Goal: Transaction & Acquisition: Download file/media

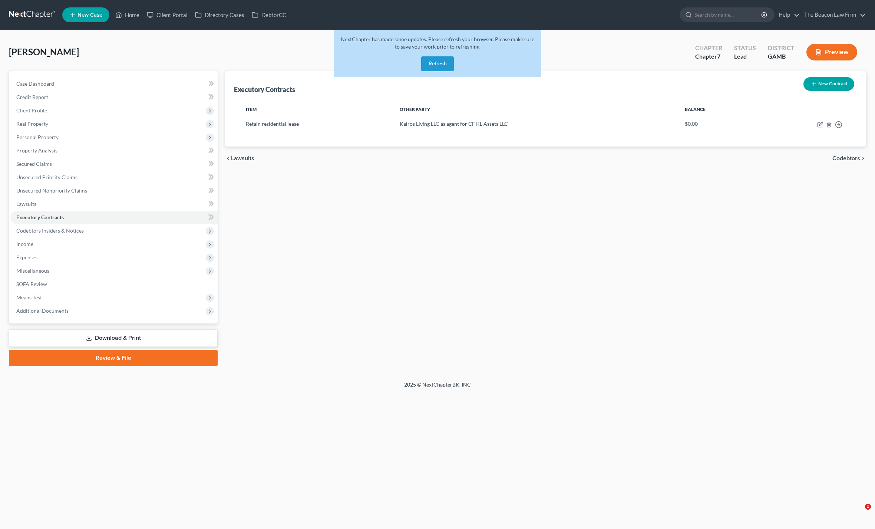
scroll to position [0, 85]
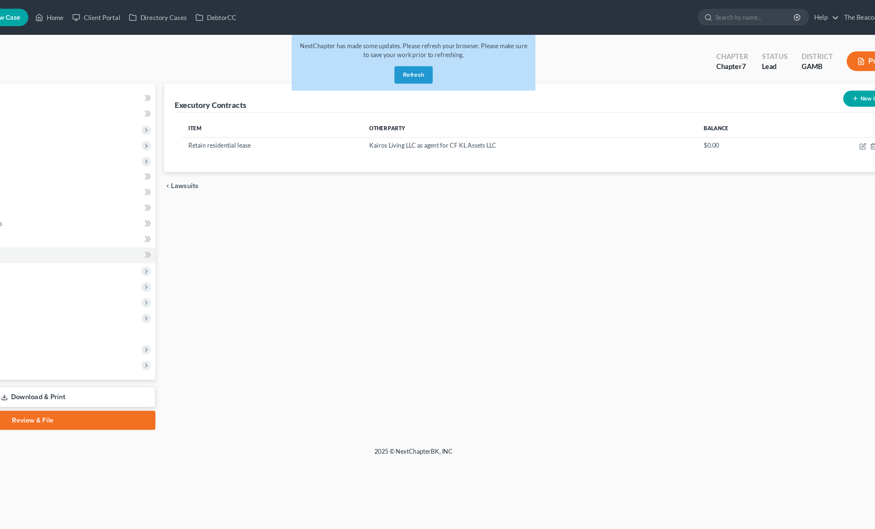
click at [421, 62] on button "Refresh" at bounding box center [437, 63] width 33 height 15
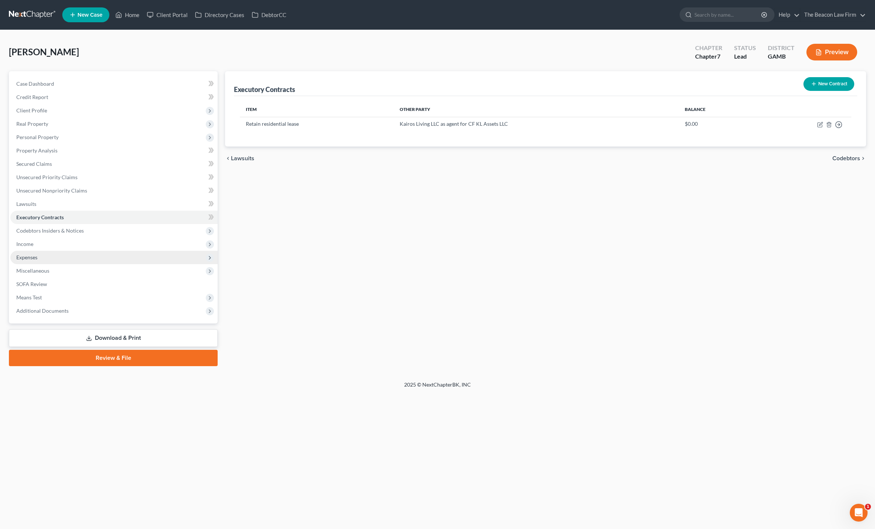
click at [23, 251] on span "Expenses" at bounding box center [113, 257] width 207 height 13
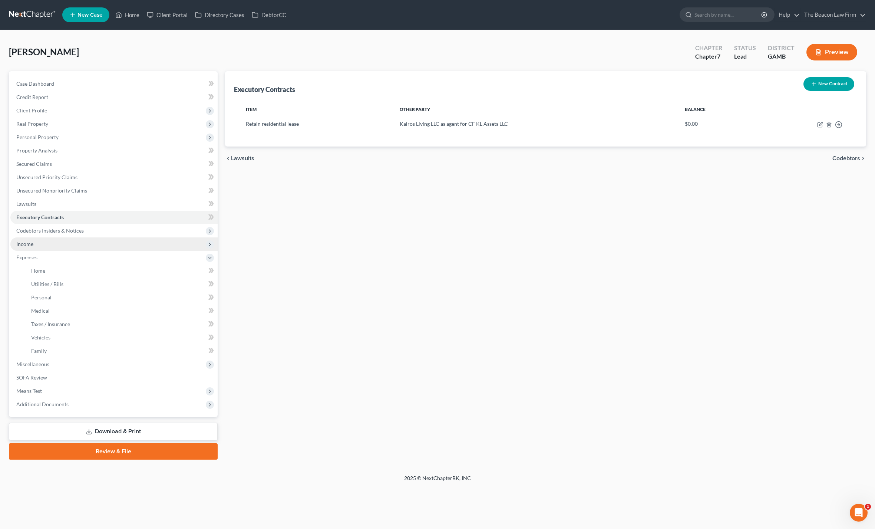
click at [18, 243] on span "Income" at bounding box center [24, 244] width 17 height 6
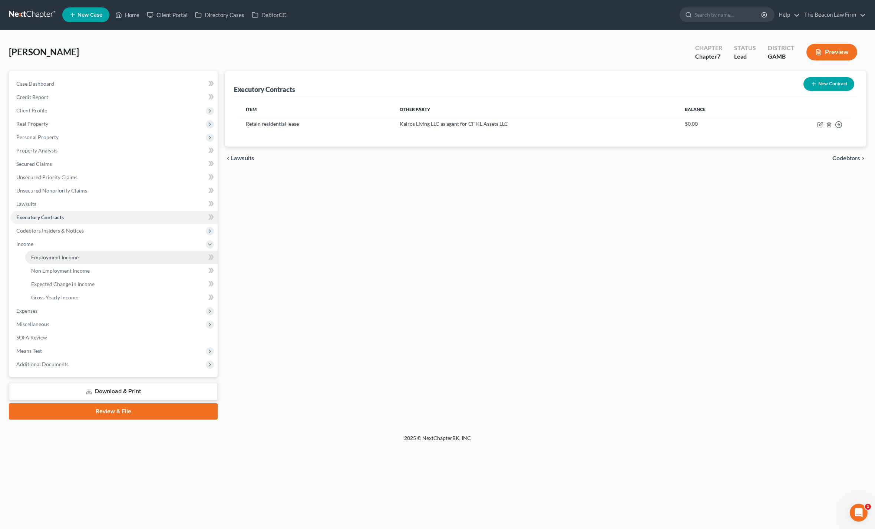
click at [39, 261] on link "Employment Income" at bounding box center [121, 257] width 193 height 13
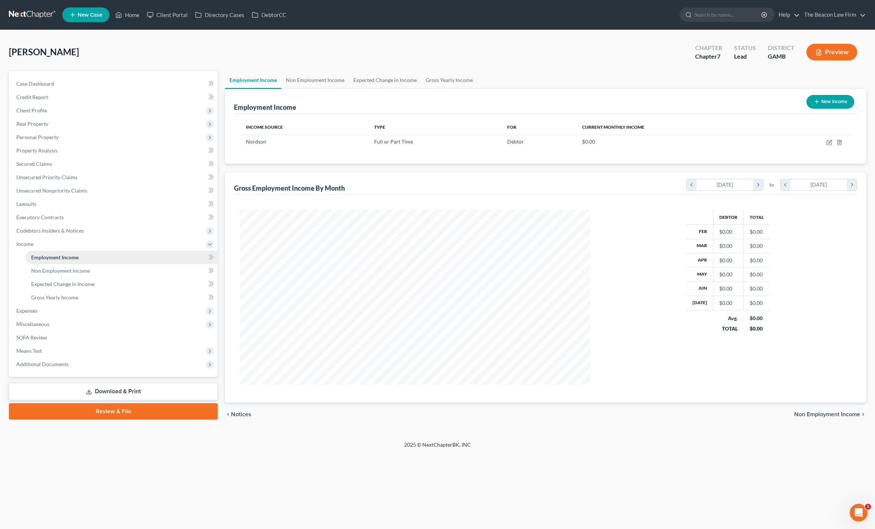
scroll to position [175, 366]
click at [33, 361] on span "Additional Documents" at bounding box center [42, 364] width 52 height 6
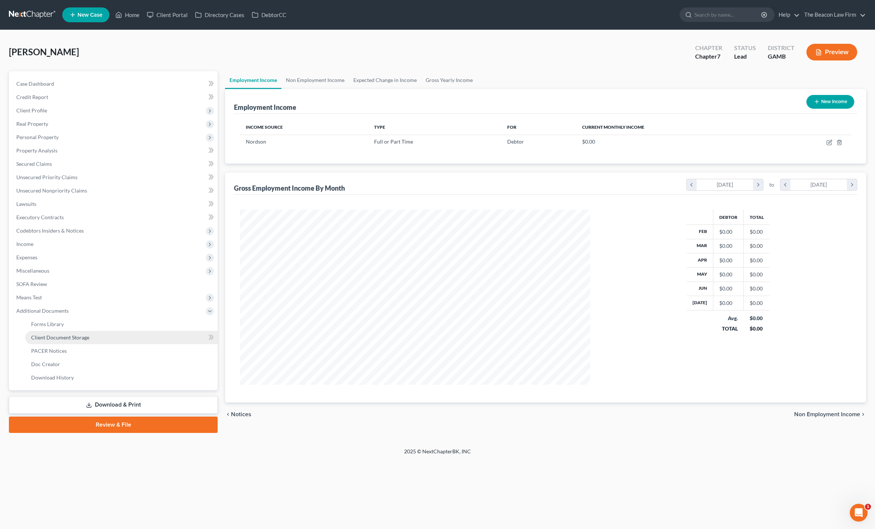
click at [51, 342] on link "Client Document Storage" at bounding box center [121, 337] width 193 height 13
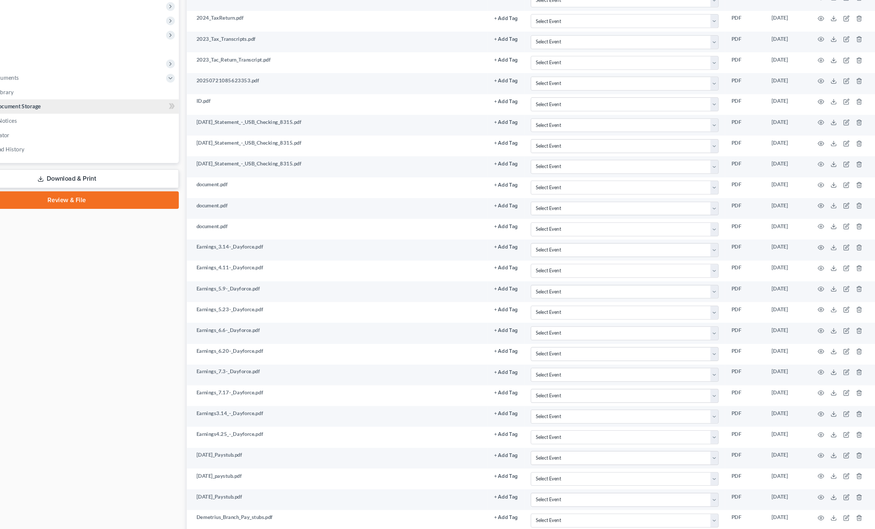
scroll to position [241, 0]
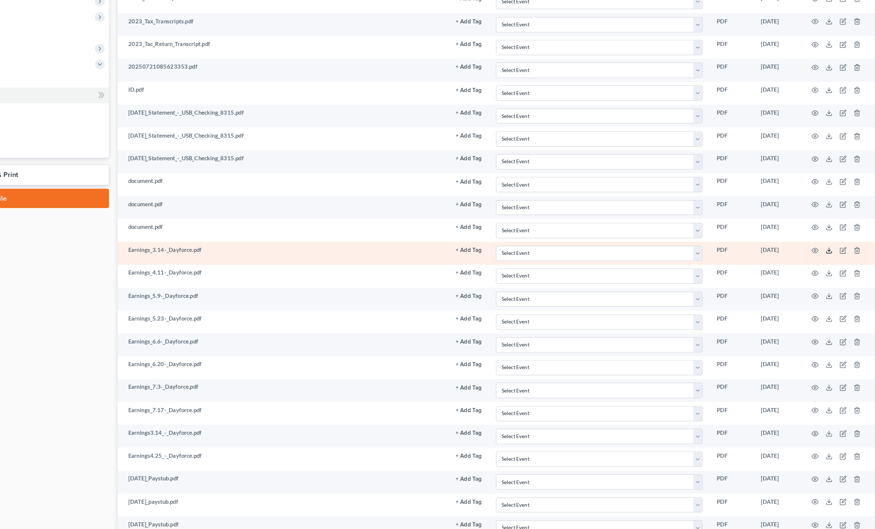
click at [825, 224] on icon at bounding box center [828, 227] width 6 height 6
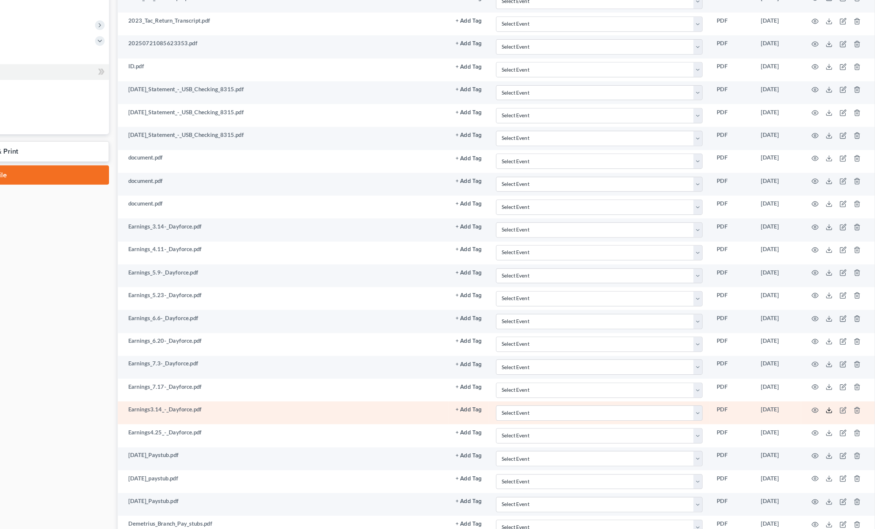
click at [827, 382] on polyline at bounding box center [828, 382] width 3 height 1
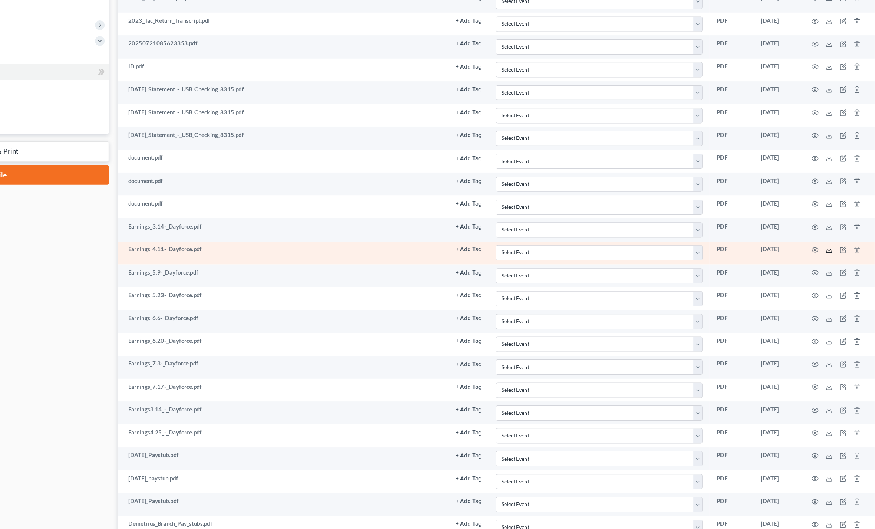
click at [825, 244] on icon at bounding box center [828, 247] width 6 height 6
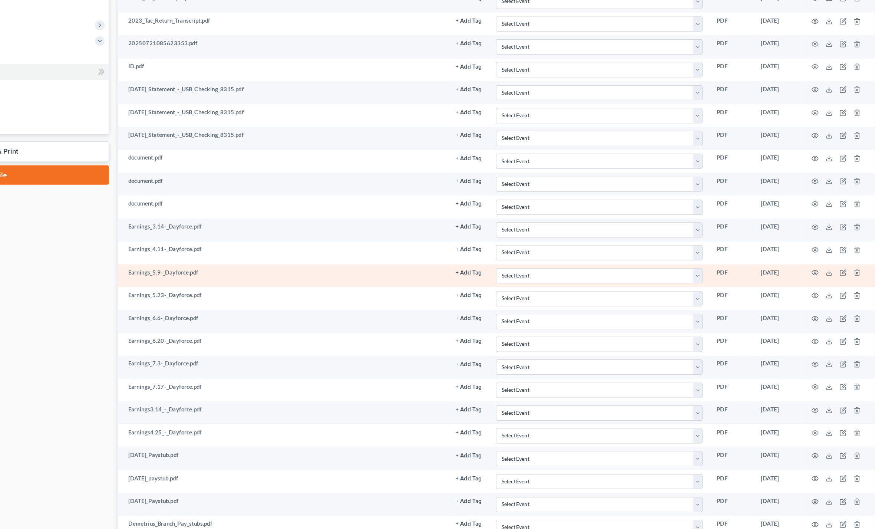
click at [804, 259] on td at bounding box center [835, 268] width 62 height 19
click at [826, 267] on icon at bounding box center [828, 267] width 4 height 1
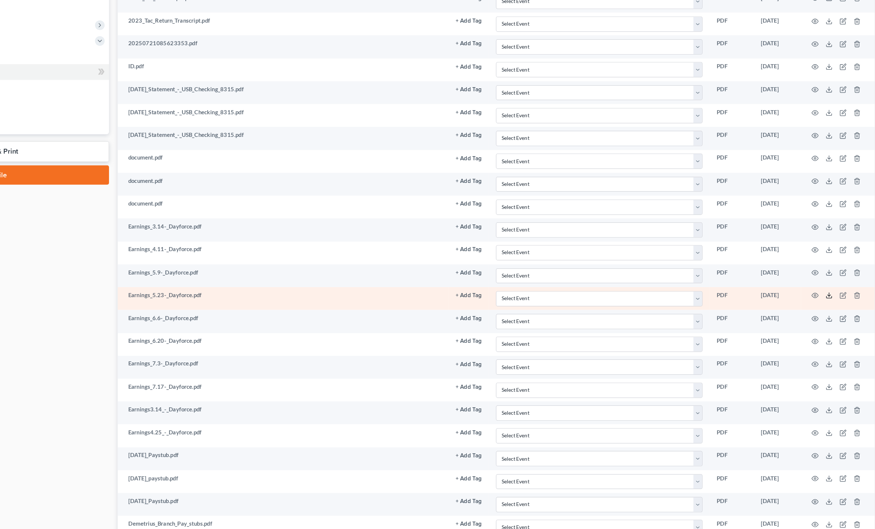
click at [825, 282] on icon at bounding box center [828, 285] width 6 height 6
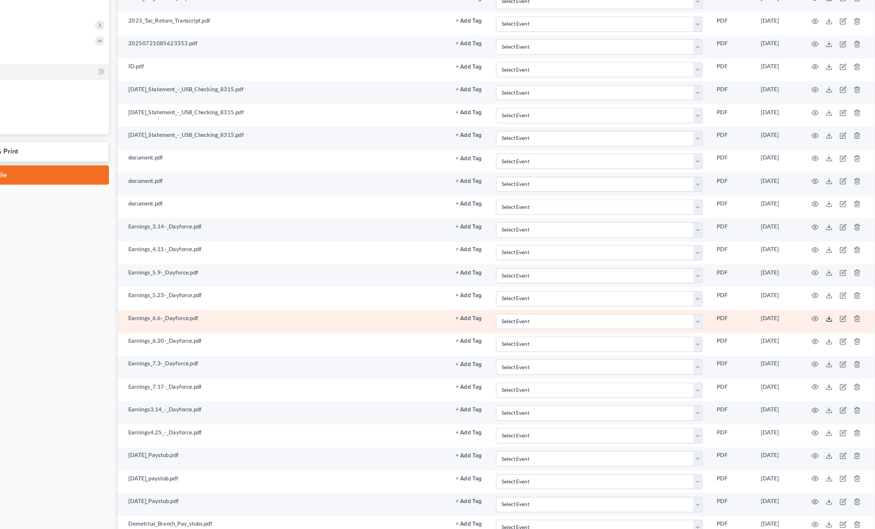
click at [825, 302] on icon at bounding box center [828, 305] width 6 height 6
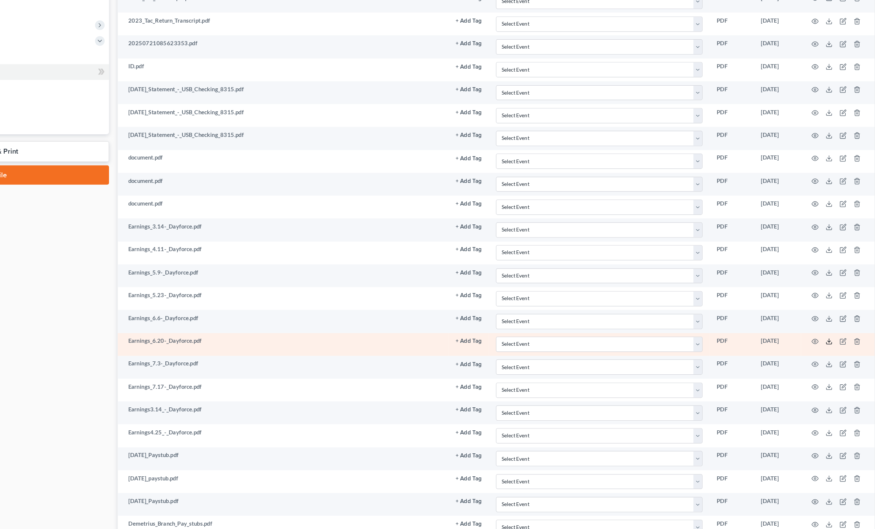
click at [827, 324] on polyline at bounding box center [828, 324] width 3 height 1
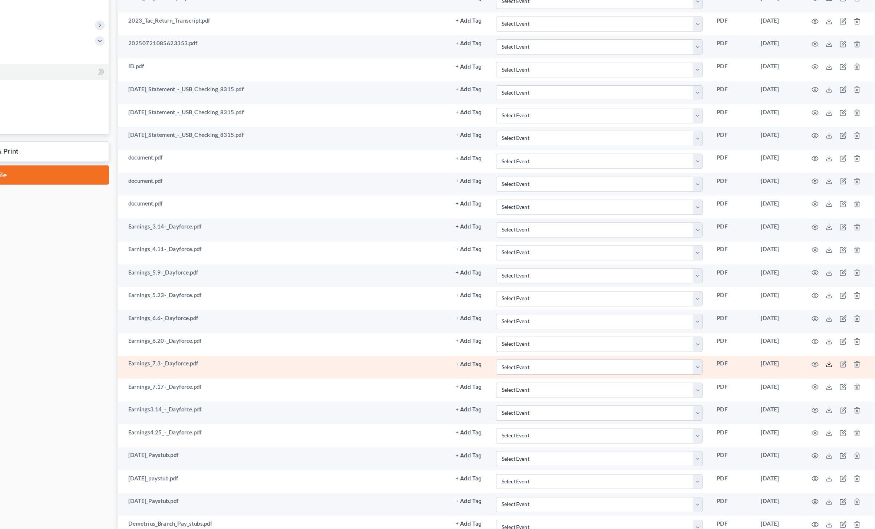
click at [825, 341] on icon at bounding box center [828, 344] width 6 height 6
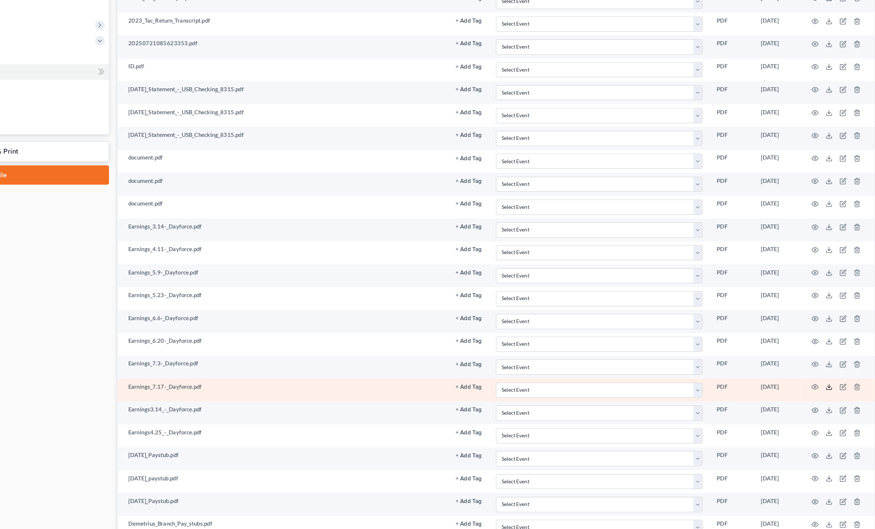
click at [826, 364] on icon at bounding box center [828, 364] width 4 height 1
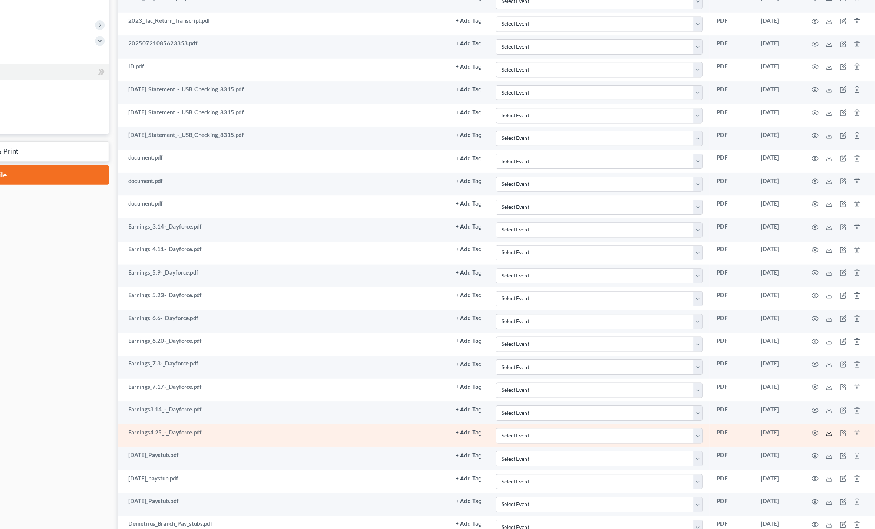
click at [825, 399] on icon at bounding box center [828, 402] width 6 height 6
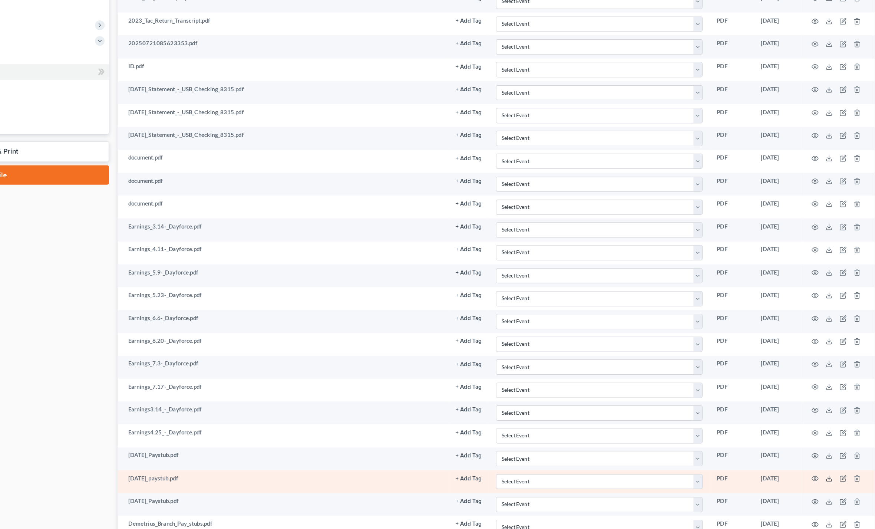
click at [825, 437] on icon at bounding box center [828, 440] width 6 height 6
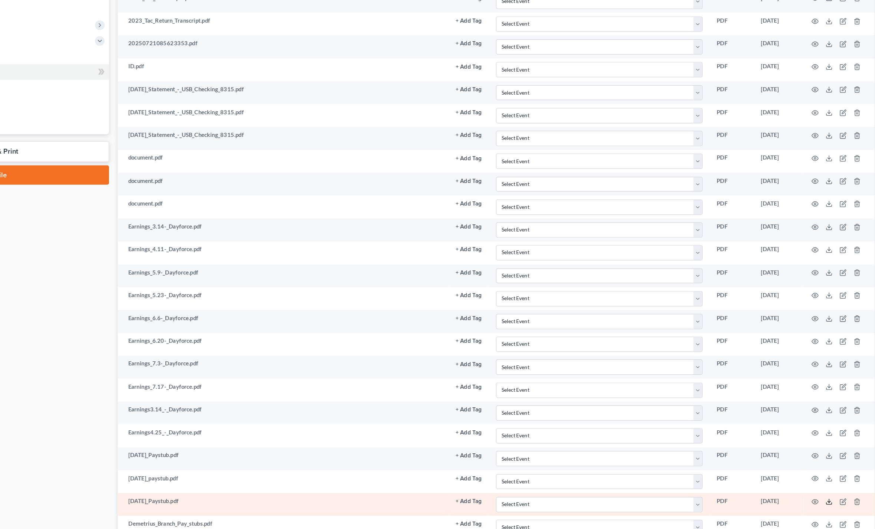
click at [825, 457] on icon at bounding box center [828, 460] width 6 height 6
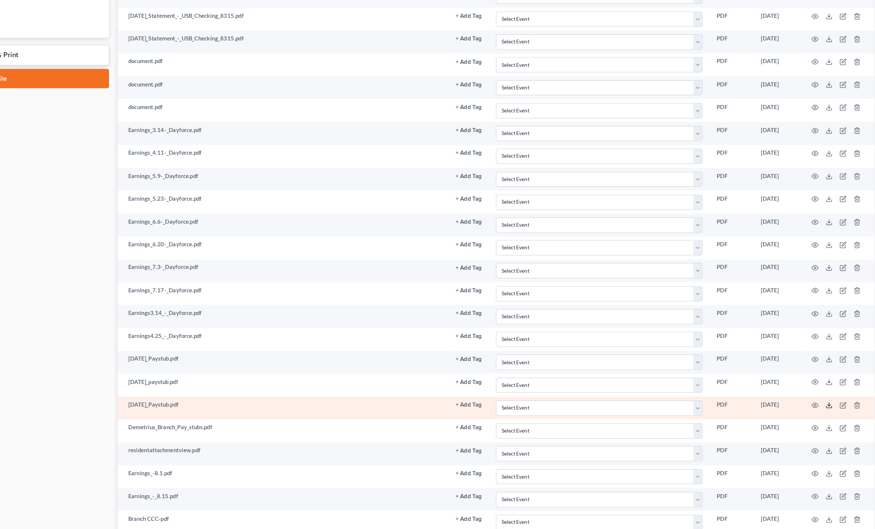
scroll to position [318, 0]
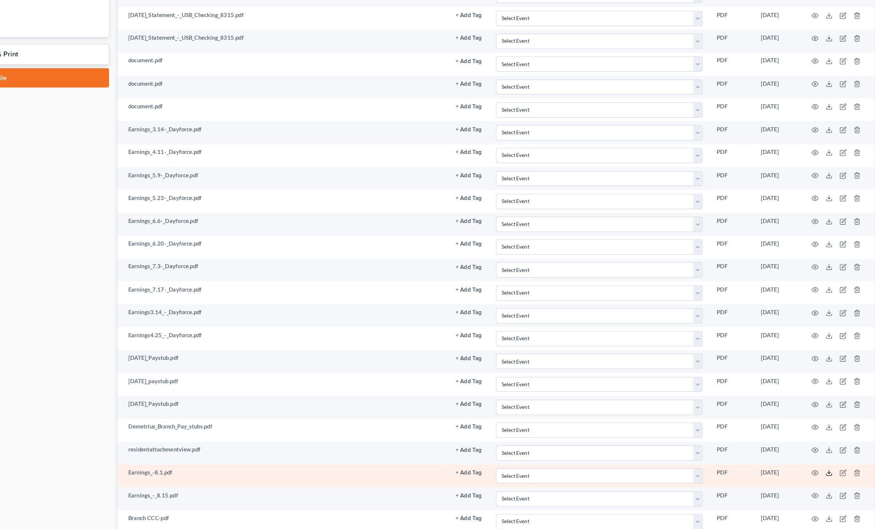
click at [827, 441] on polyline at bounding box center [828, 441] width 3 height 1
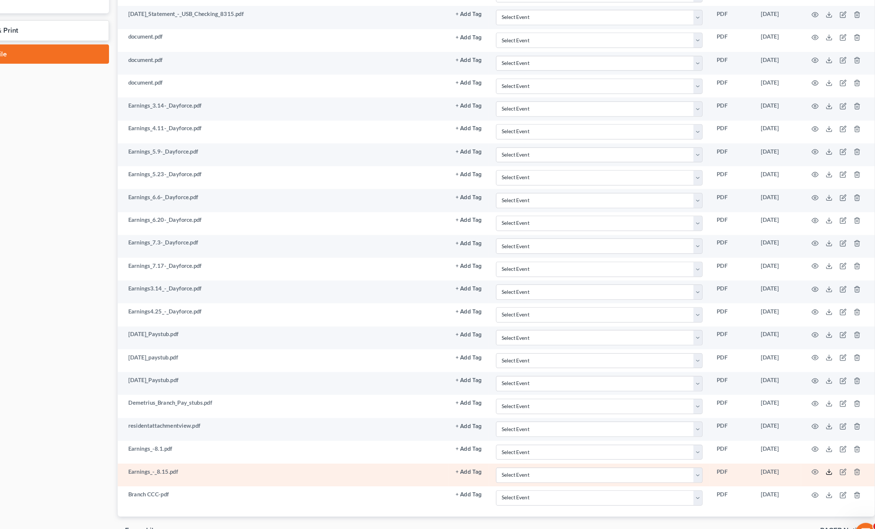
click at [825, 458] on icon at bounding box center [828, 461] width 6 height 6
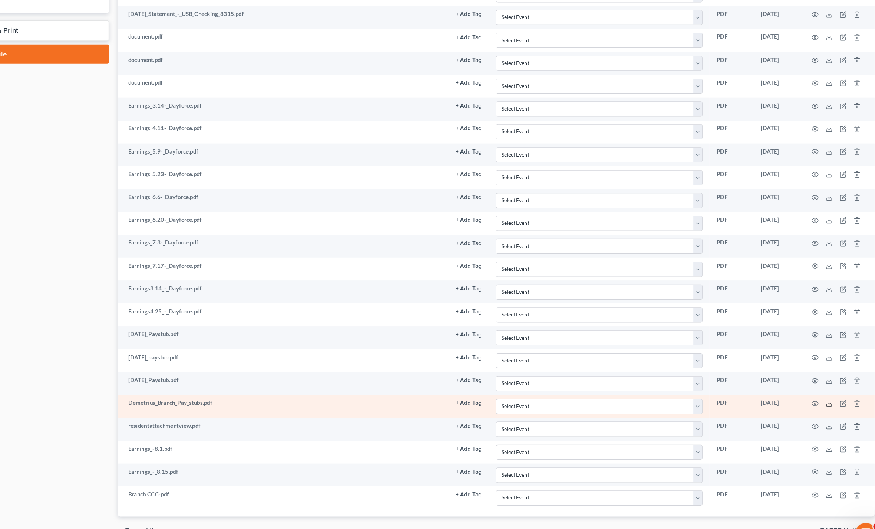
click at [825, 400] on icon at bounding box center [828, 403] width 6 height 6
